Goal: Task Accomplishment & Management: Manage account settings

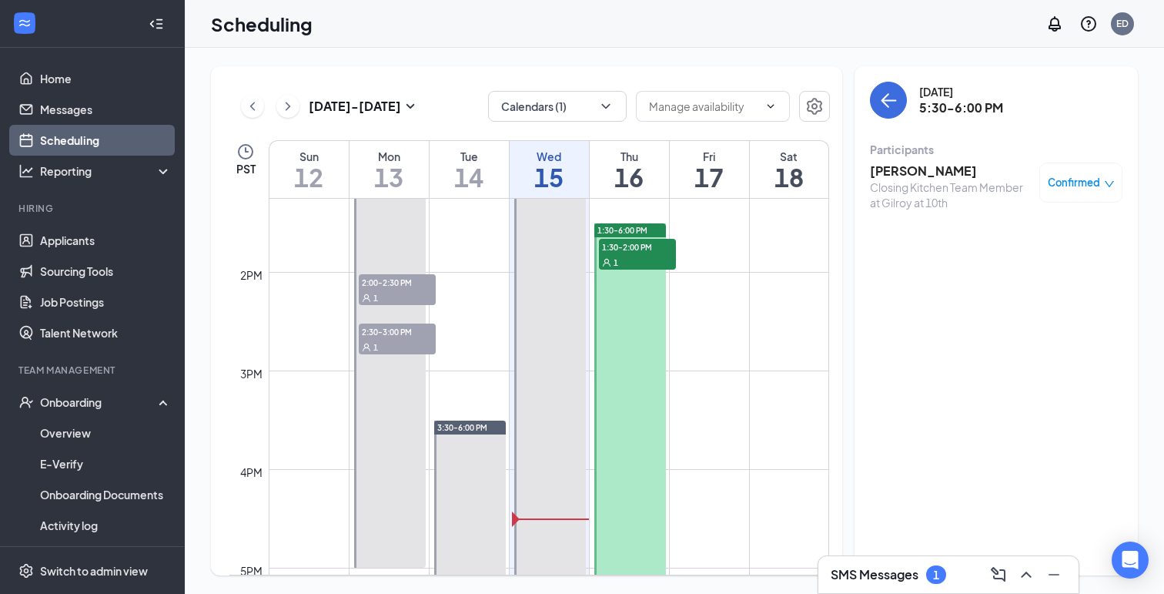
scroll to position [1317, 0]
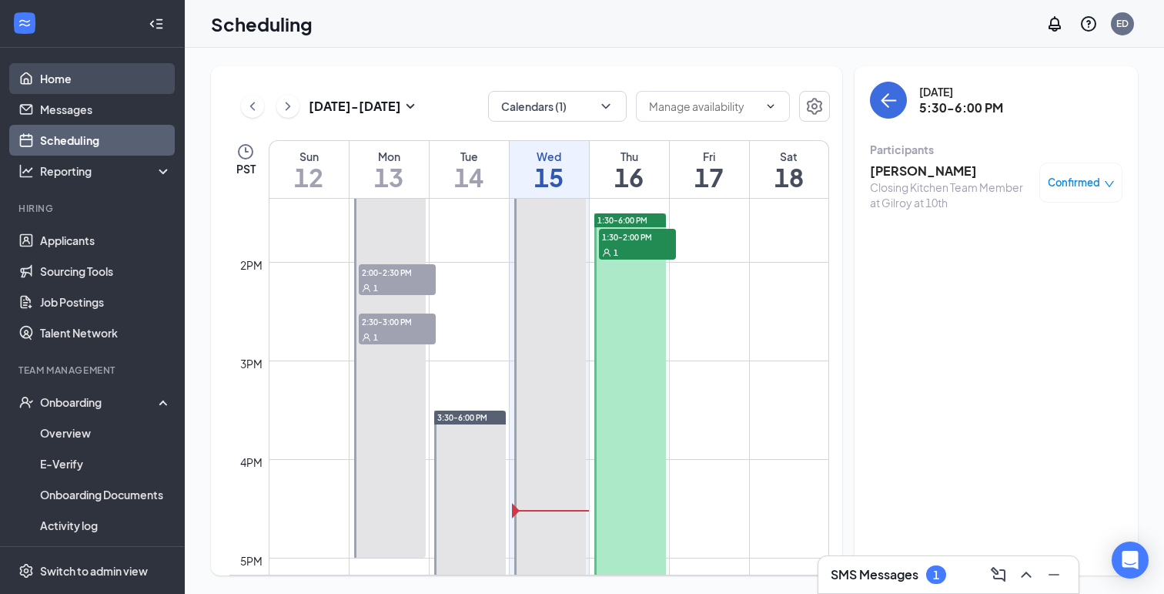
click at [52, 66] on link "Home" at bounding box center [106, 78] width 132 height 31
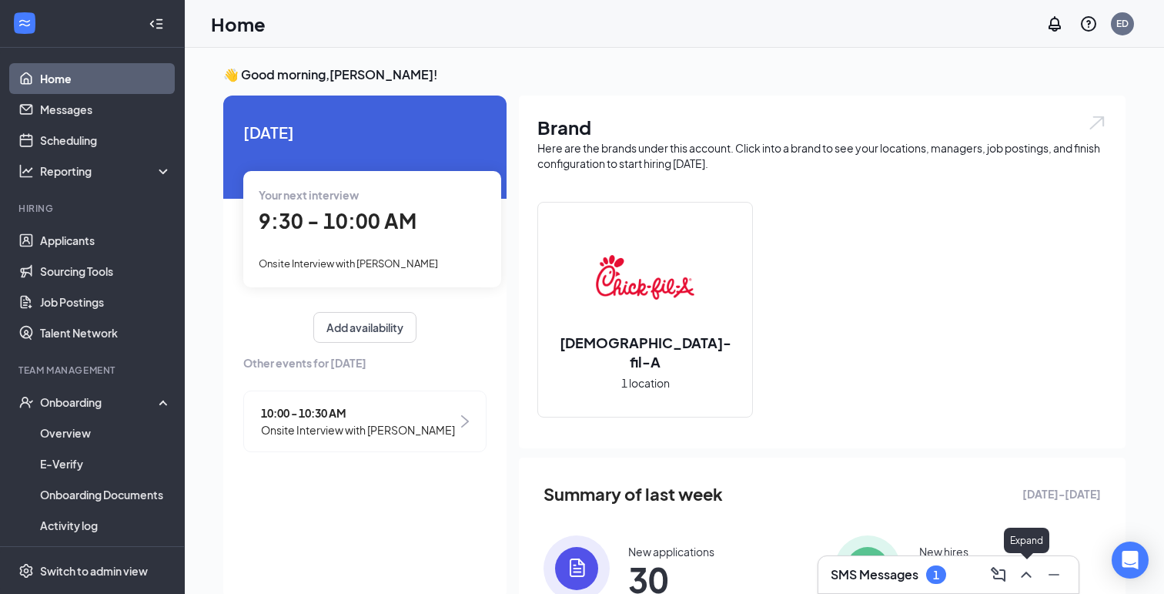
click at [1020, 585] on button at bounding box center [1026, 574] width 25 height 25
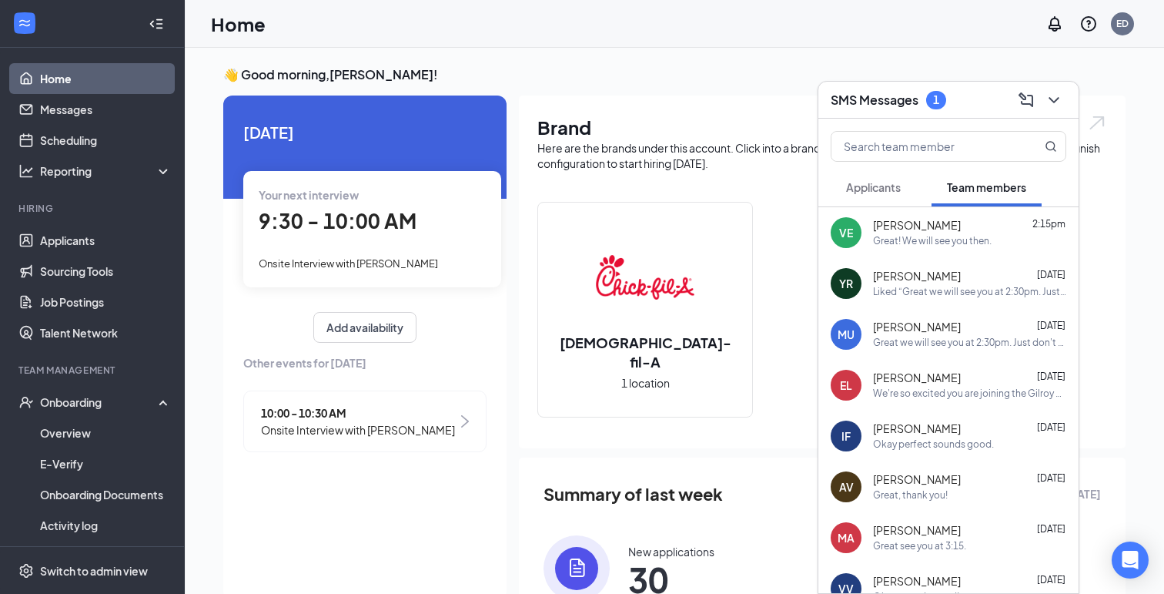
click at [884, 171] on button "Applicants" at bounding box center [873, 187] width 85 height 39
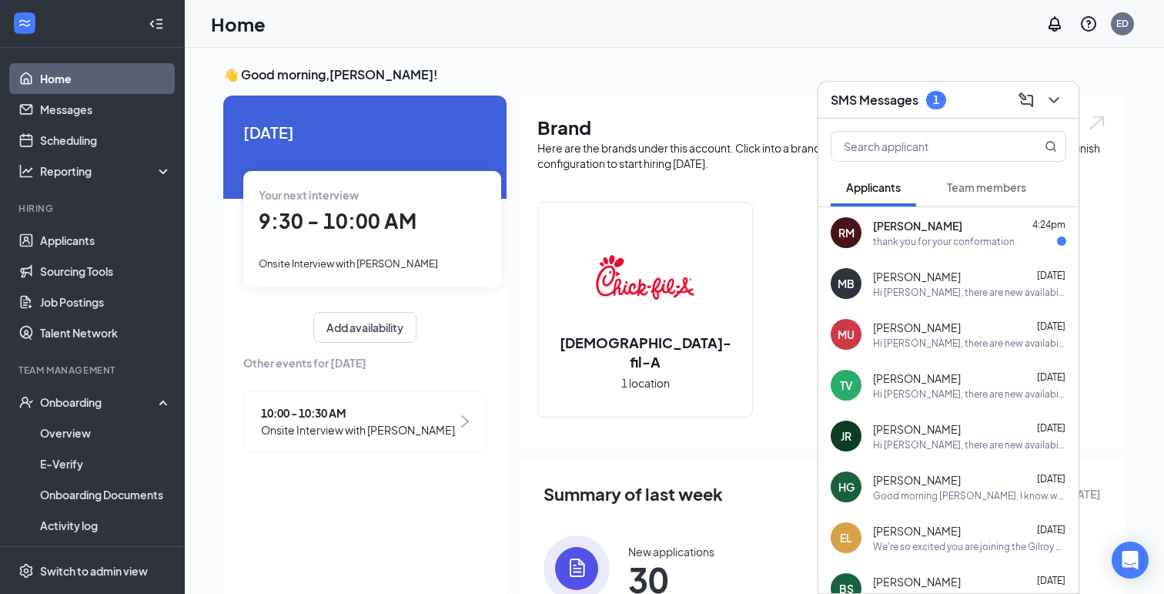
click at [938, 223] on div "[PERSON_NAME] 4:24pm" at bounding box center [969, 225] width 193 height 15
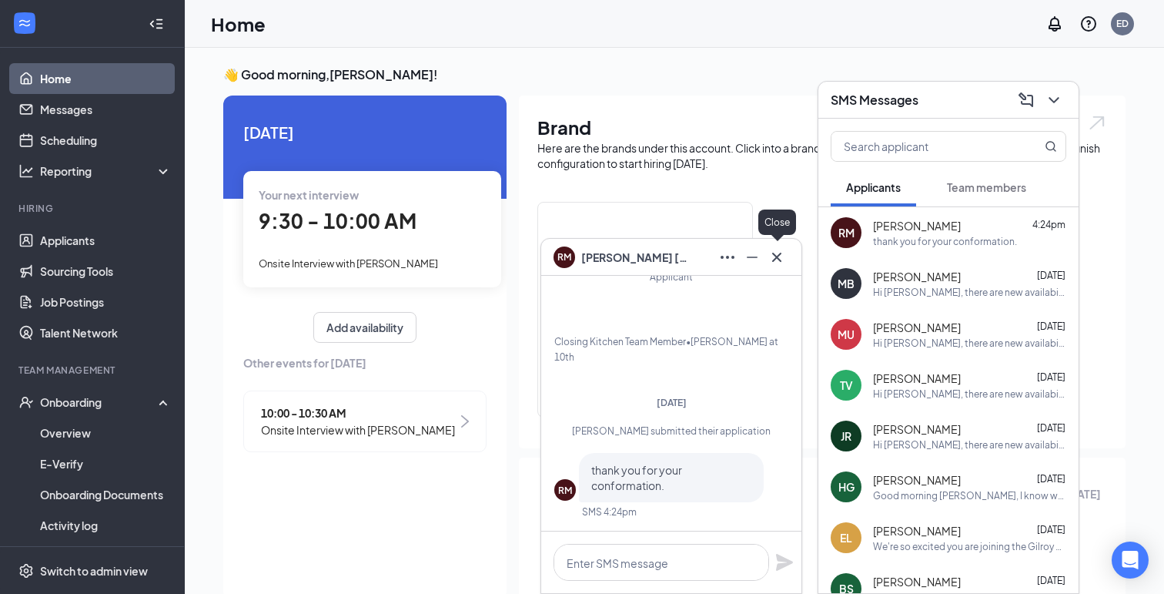
click at [782, 254] on icon "Cross" at bounding box center [777, 257] width 18 height 18
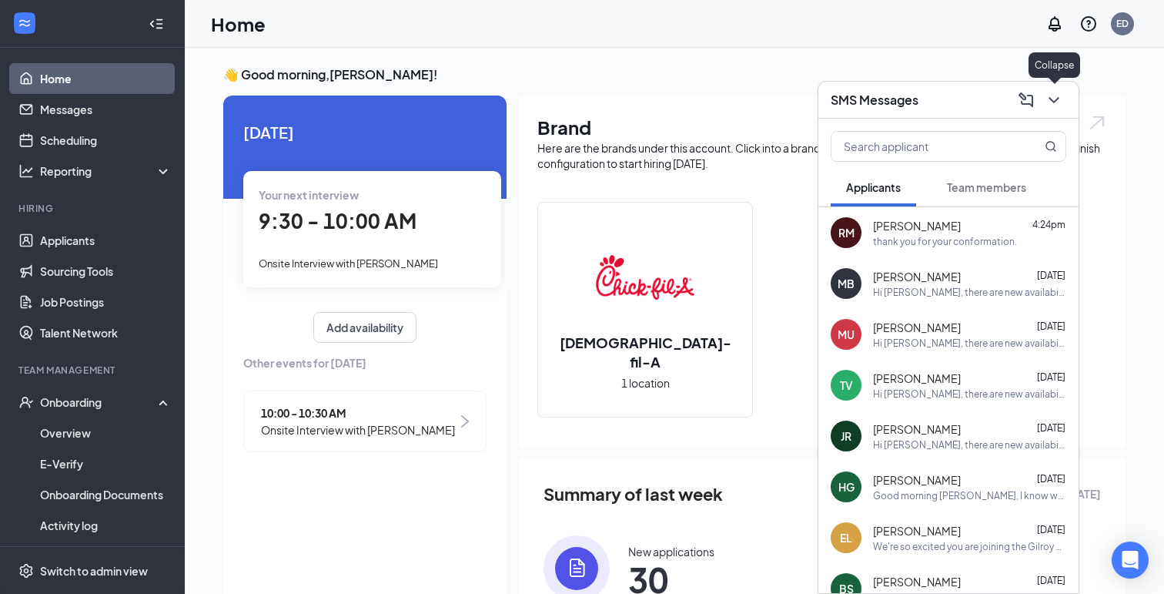
click at [1063, 106] on icon "ChevronDown" at bounding box center [1054, 100] width 18 height 18
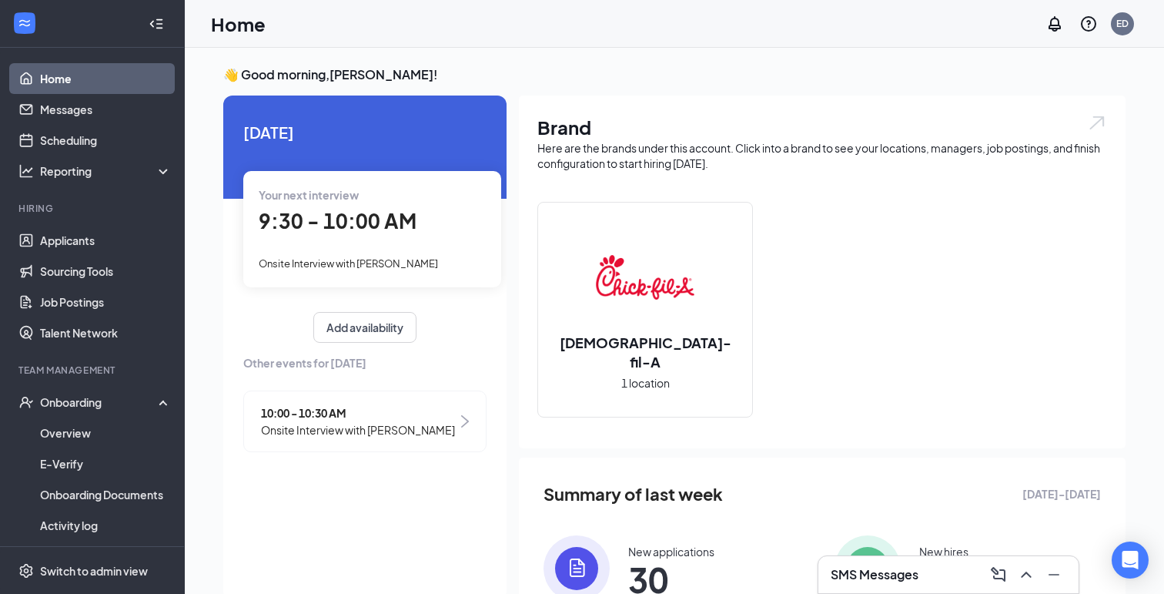
click at [283, 85] on div "👋 Good morning, [PERSON_NAME] ! [DATE] Your next interview 9:30 - 10:00 AM Onsi…" at bounding box center [674, 400] width 927 height 668
click at [283, 70] on h3 "👋 Good morning, [PERSON_NAME] !" at bounding box center [674, 74] width 903 height 17
click at [287, 79] on h3 "👋 Good morning, [PERSON_NAME] !" at bounding box center [674, 74] width 903 height 17
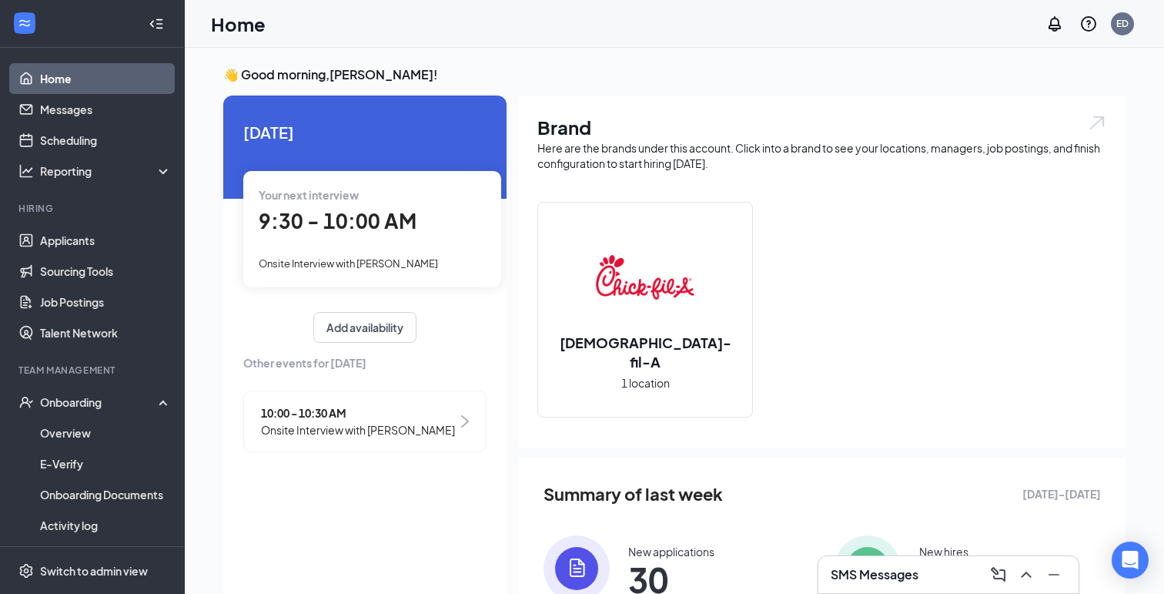
click at [288, 72] on h3 "👋 Good morning, [PERSON_NAME] !" at bounding box center [674, 74] width 903 height 17
click at [288, 85] on div "👋 Good morning, [PERSON_NAME] ! [DATE] Your next interview 9:30 - 10:00 AM Onsi…" at bounding box center [674, 400] width 927 height 668
click at [290, 73] on h3 "👋 Good morning, [PERSON_NAME] !" at bounding box center [674, 74] width 903 height 17
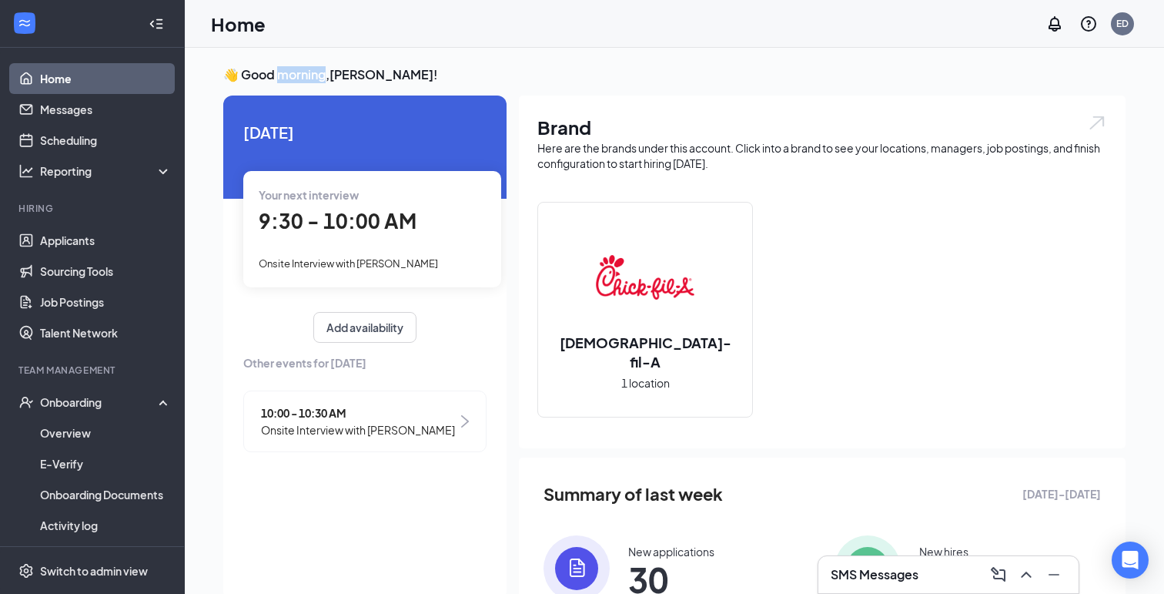
click at [290, 73] on h3 "👋 Good morning, [PERSON_NAME] !" at bounding box center [674, 74] width 903 height 17
click at [542, 75] on h3 "👋 Good morning, [PERSON_NAME] !" at bounding box center [674, 74] width 903 height 17
click at [315, 74] on h3 "👋 Good morning, [PERSON_NAME] !" at bounding box center [674, 74] width 903 height 17
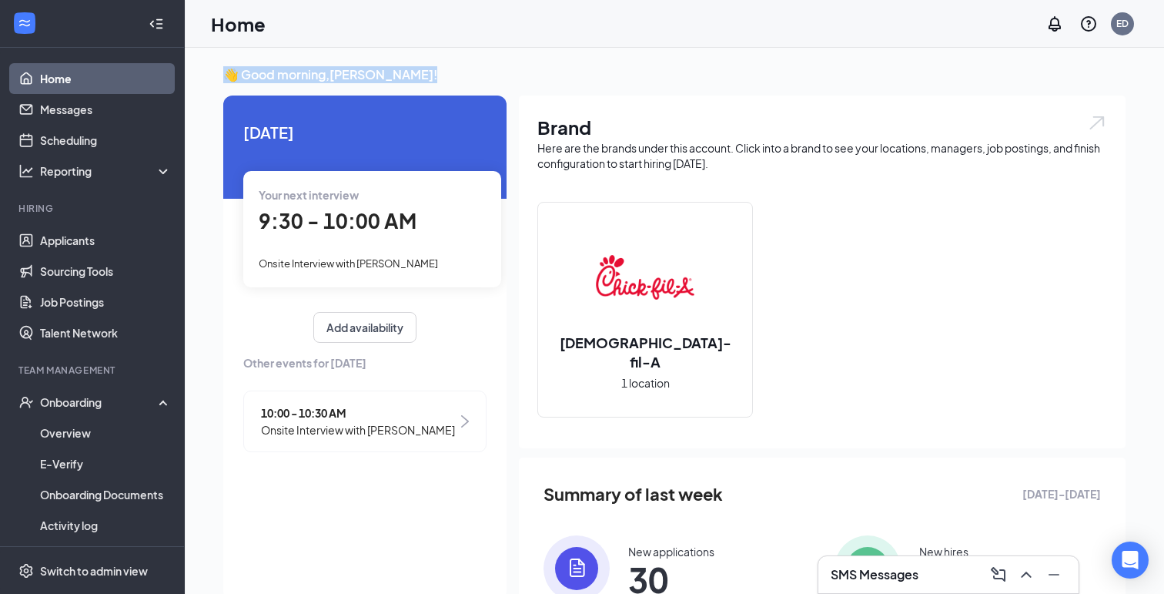
click at [315, 74] on h3 "👋 Good morning, [PERSON_NAME] !" at bounding box center [674, 74] width 903 height 17
click at [307, 69] on h3 "👋 Good morning, [PERSON_NAME] !" at bounding box center [674, 74] width 903 height 17
click at [247, 23] on h1 "Home" at bounding box center [238, 24] width 55 height 26
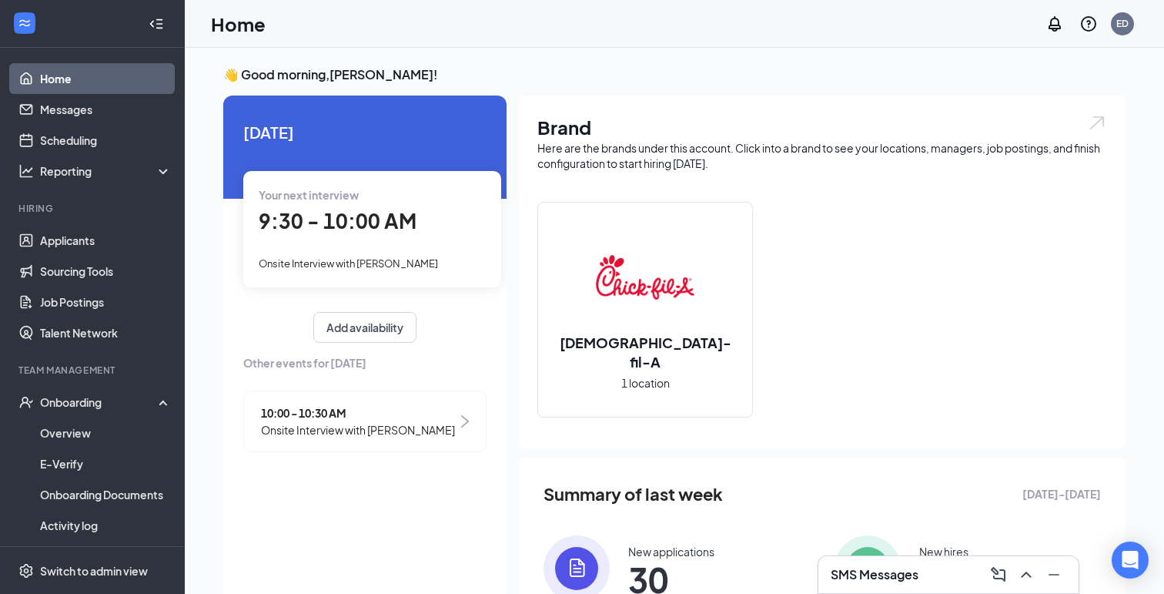
click at [266, 69] on h3 "👋 Good morning, [PERSON_NAME] !" at bounding box center [674, 74] width 903 height 17
click at [246, 72] on h3 "👋 Good morning, [PERSON_NAME] !" at bounding box center [674, 74] width 903 height 17
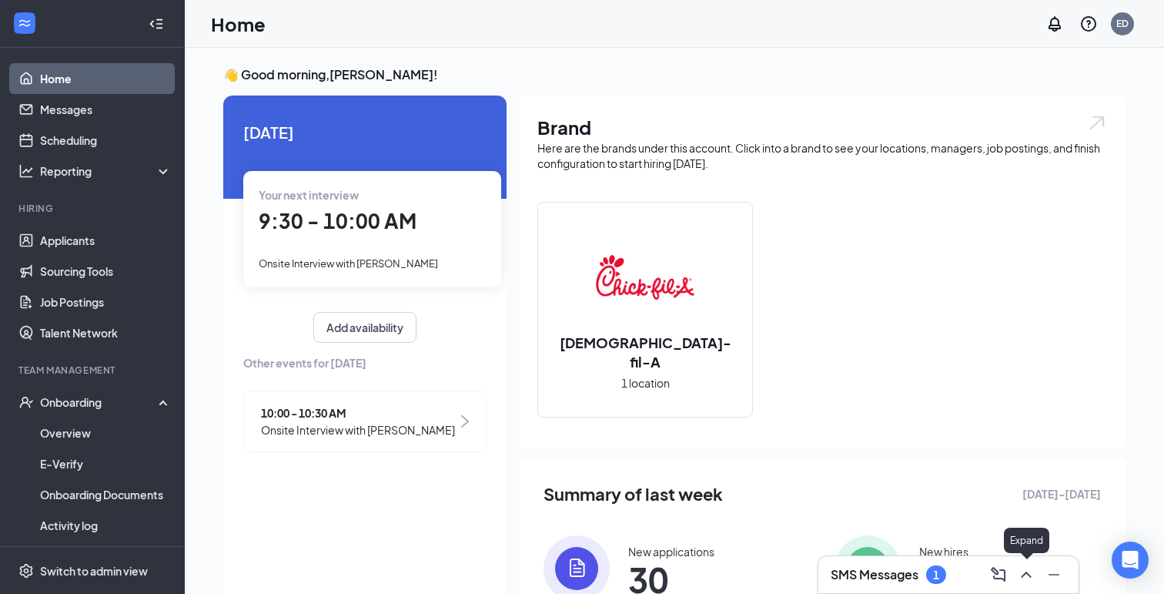
click at [1033, 567] on icon "ChevronUp" at bounding box center [1026, 574] width 18 height 18
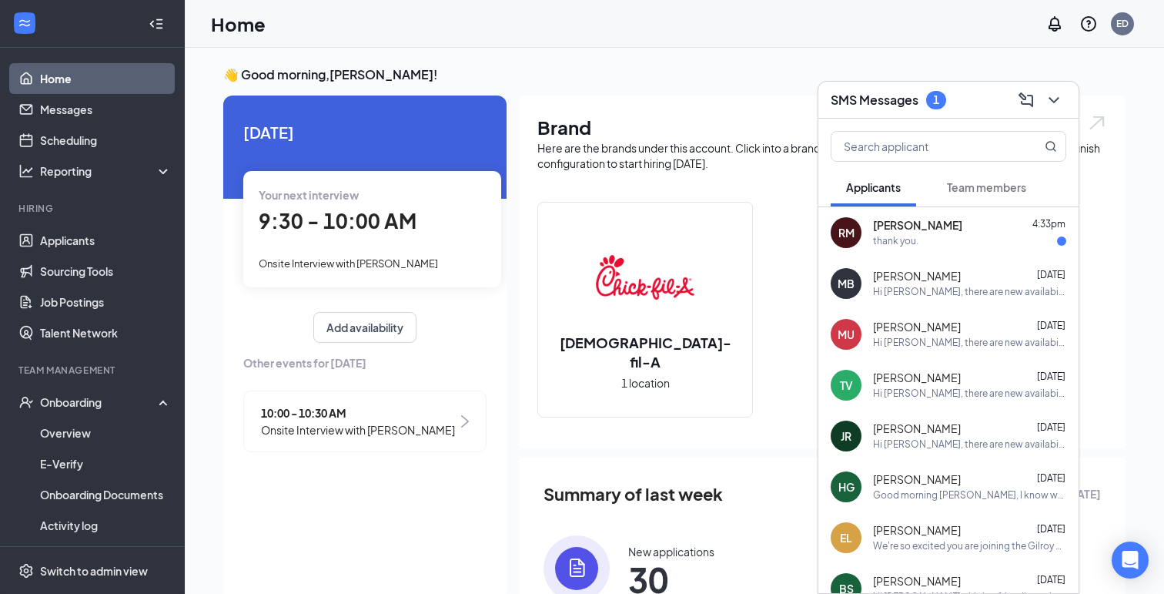
click at [986, 233] on div "[PERSON_NAME] 4:33pm thank you." at bounding box center [969, 233] width 193 height 30
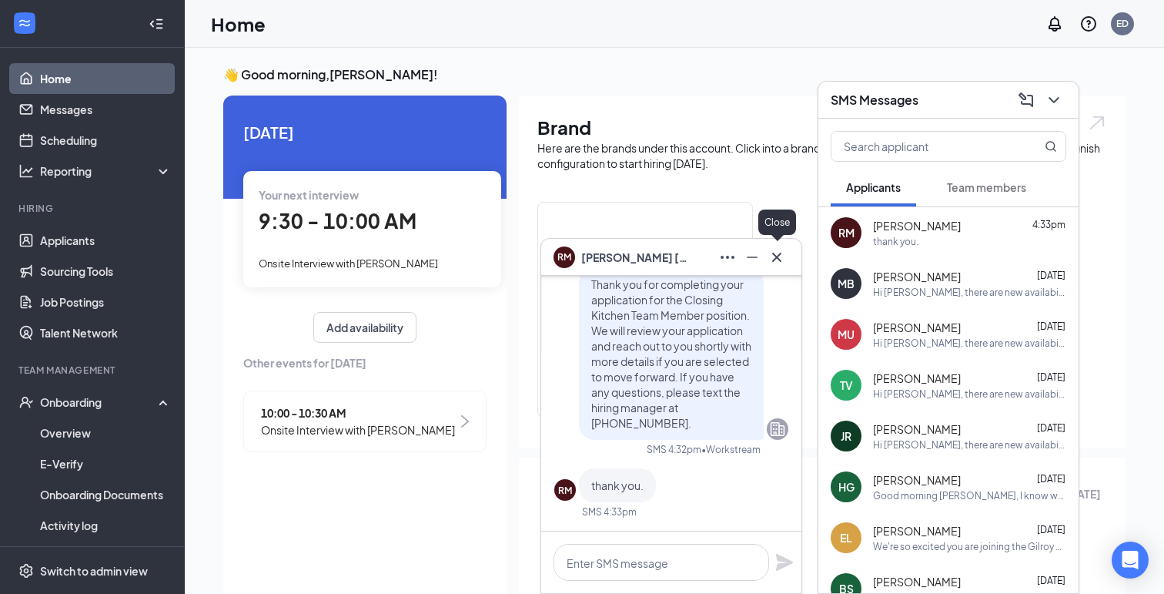
click at [785, 251] on icon "Cross" at bounding box center [777, 257] width 18 height 18
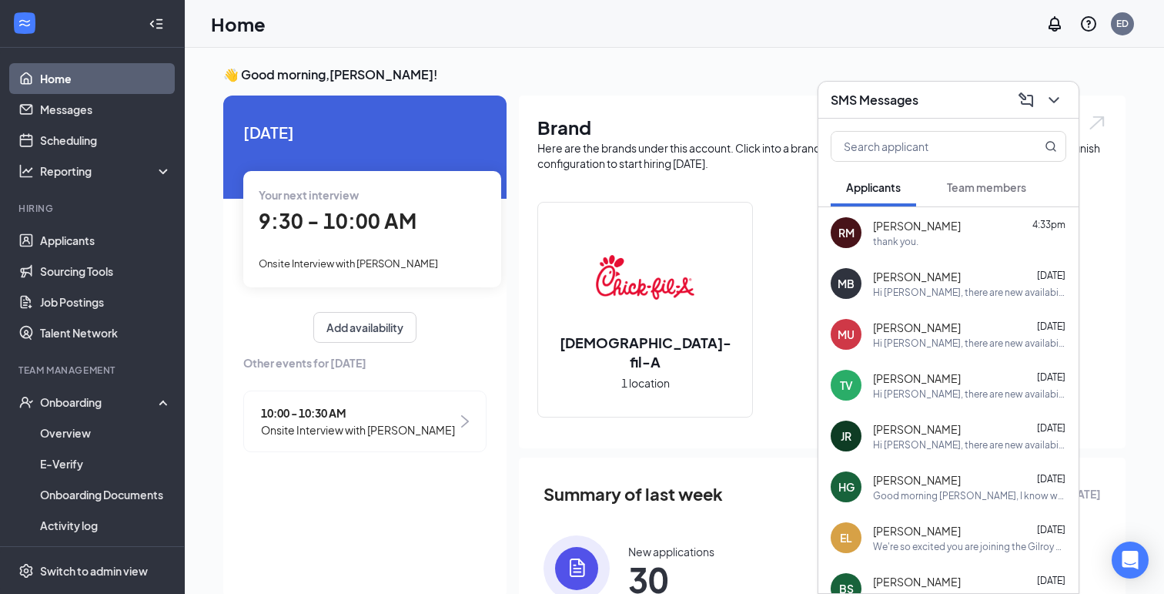
click at [1056, 92] on icon "ChevronDown" at bounding box center [1054, 100] width 18 height 18
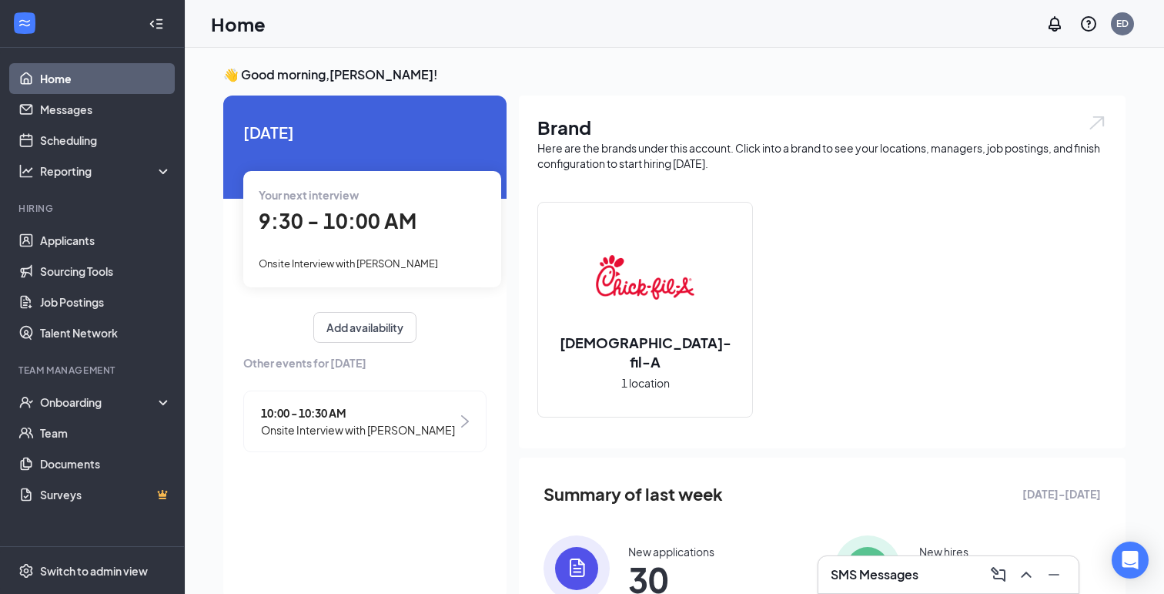
click at [149, 28] on icon "Collapse" at bounding box center [156, 23] width 15 height 15
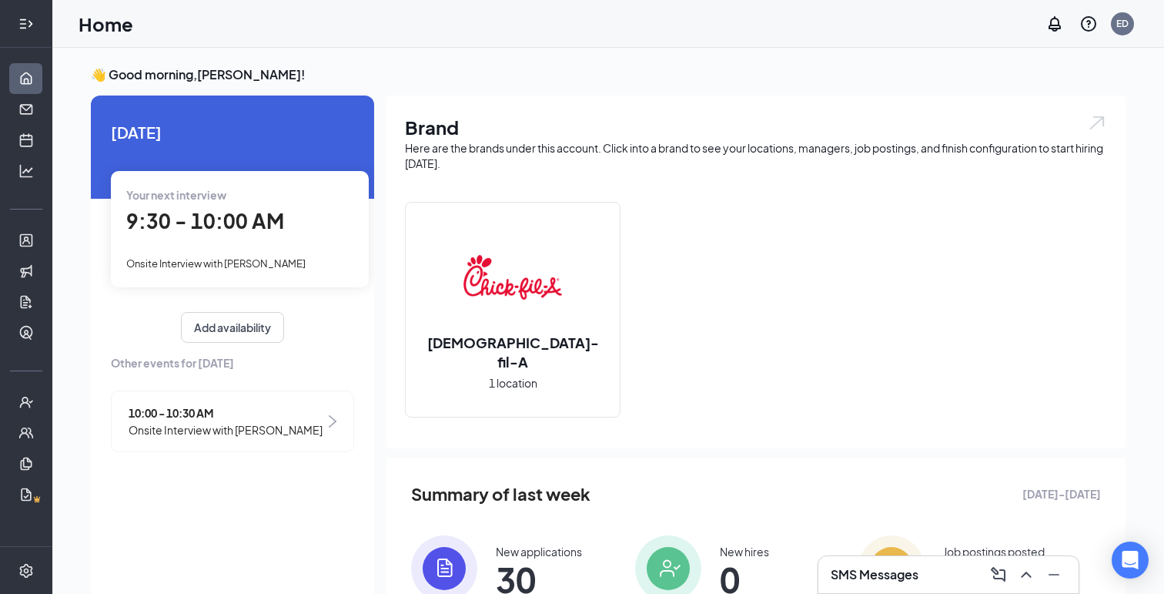
click at [35, 27] on div at bounding box center [26, 23] width 31 height 31
